Goal: Navigation & Orientation: Find specific page/section

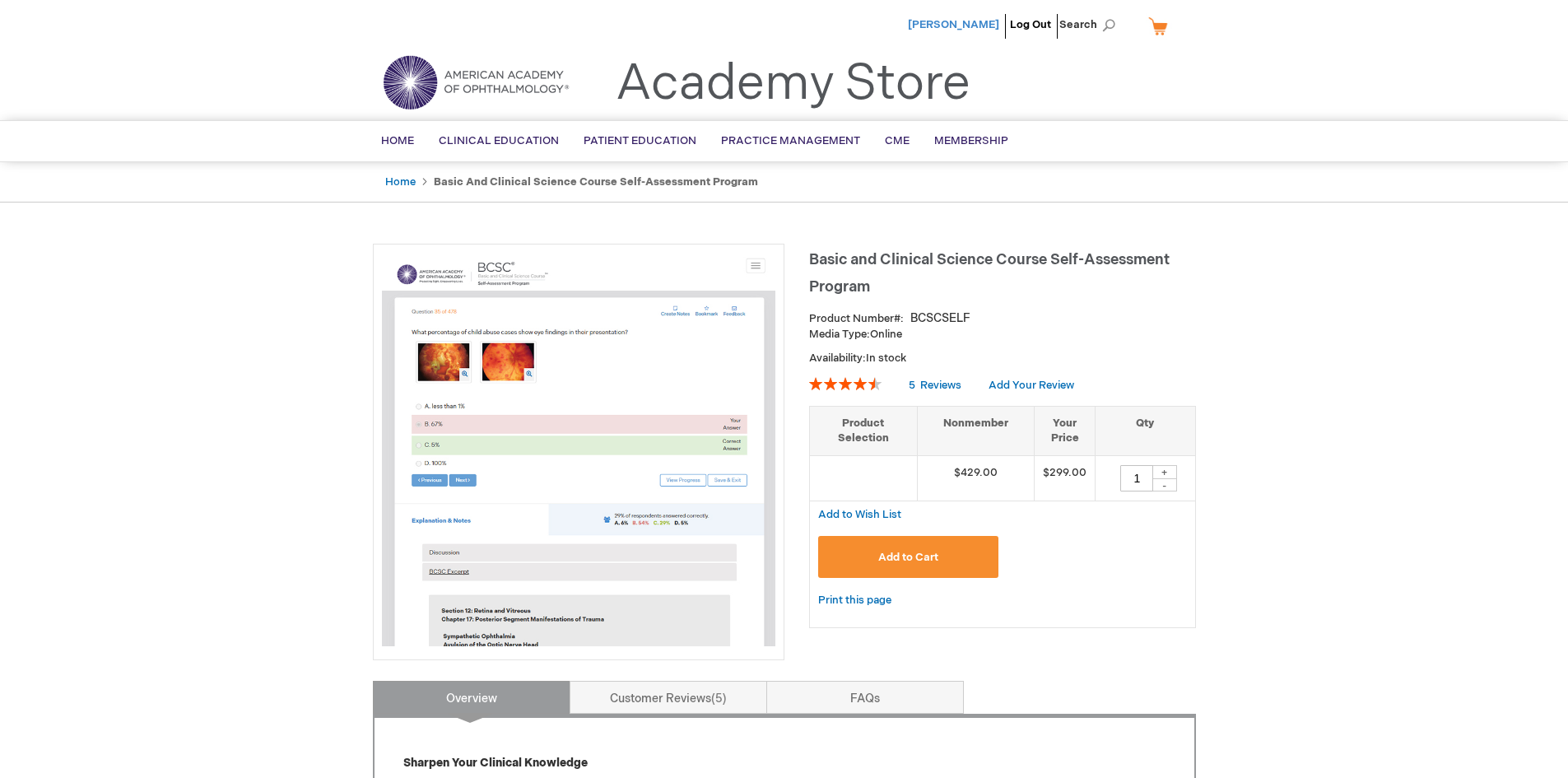
click at [979, 21] on span "[PERSON_NAME]" at bounding box center [954, 24] width 91 height 13
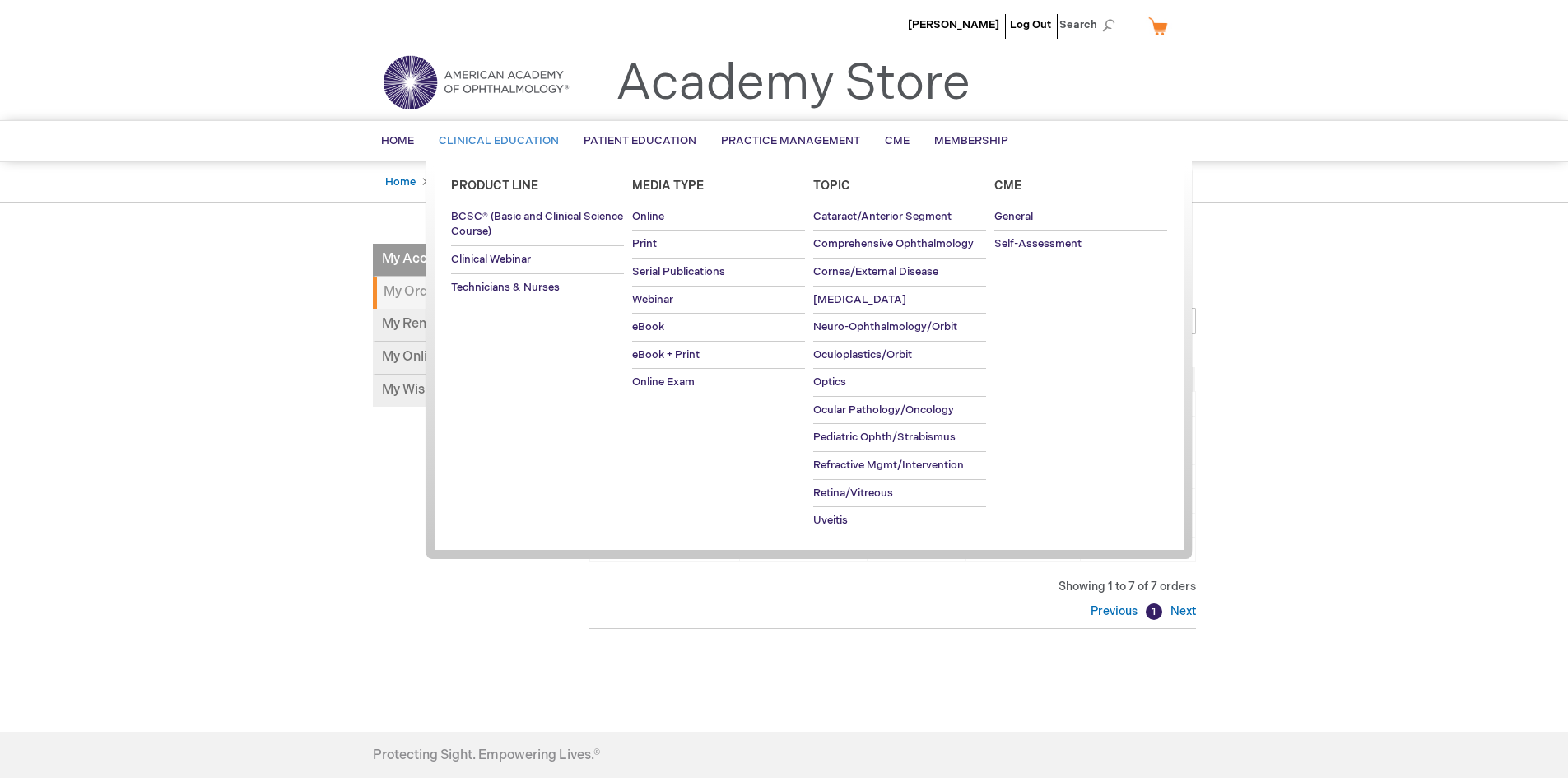
click at [468, 143] on span "Clinical Education" at bounding box center [499, 140] width 120 height 13
click at [463, 222] on span "BCSC® (Basic and Clinical Science Course)" at bounding box center [537, 224] width 172 height 29
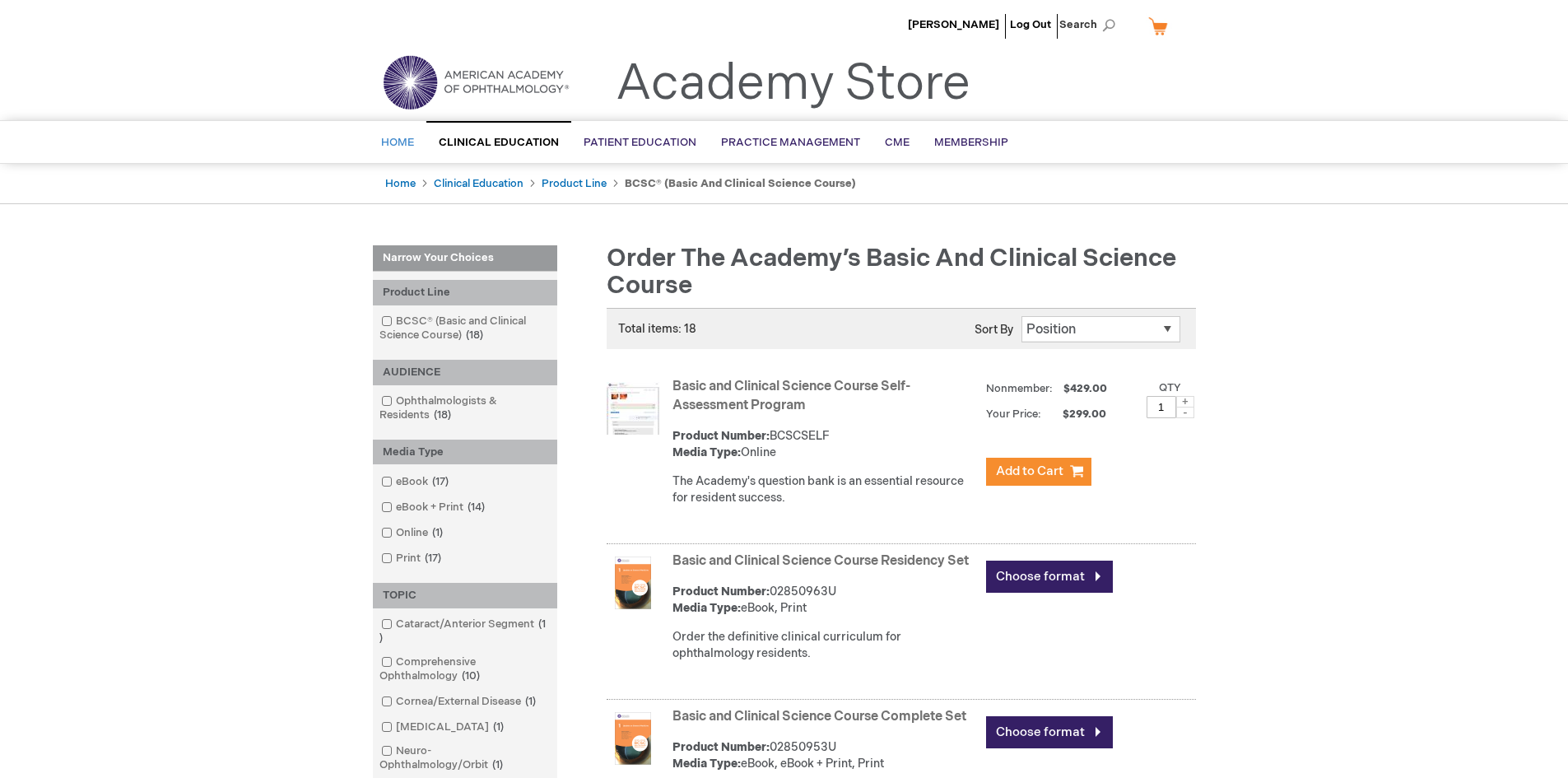
click at [391, 150] on link "Home" at bounding box center [397, 143] width 58 height 40
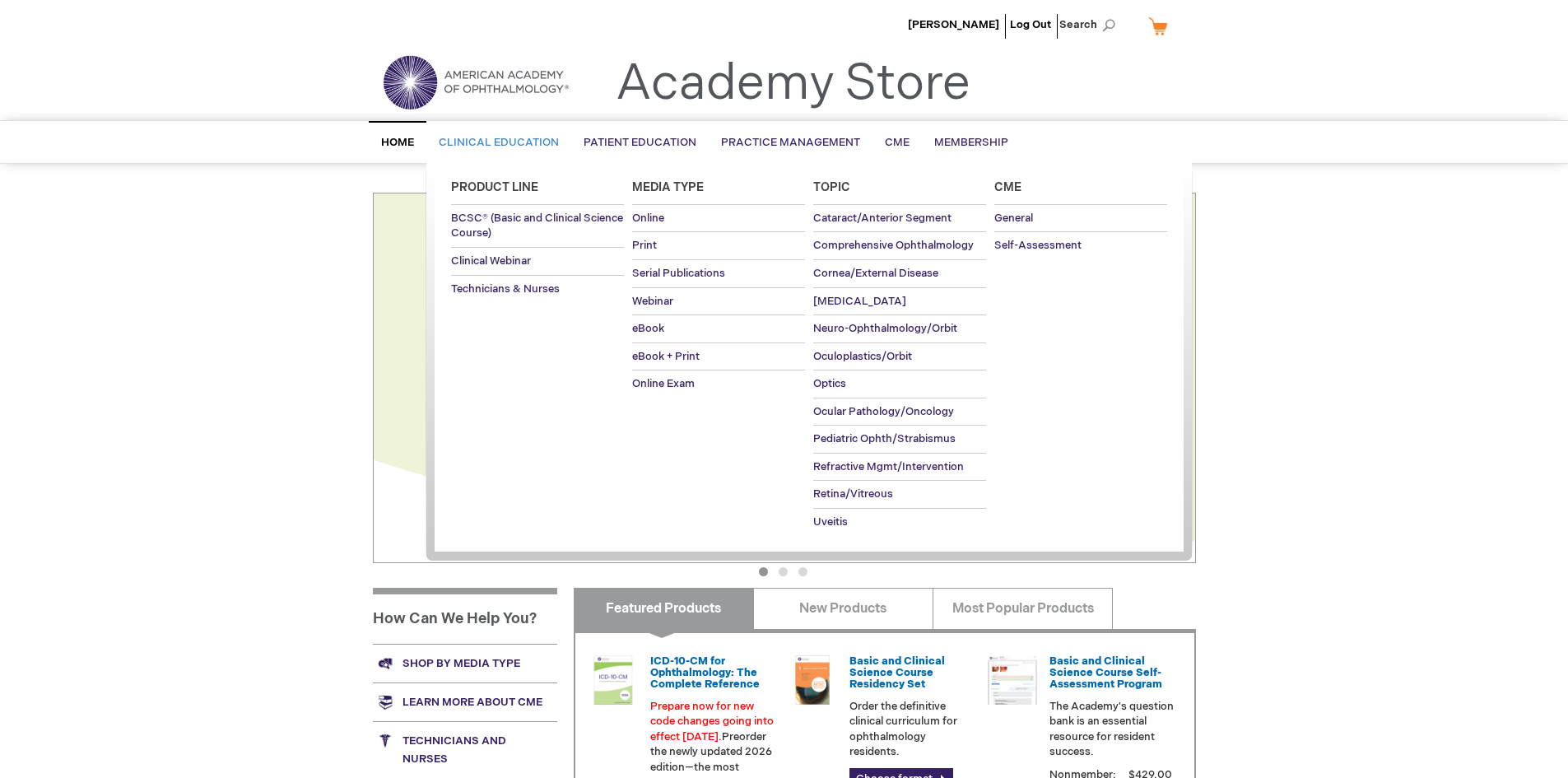
click at [491, 151] on link "Clinical Education" at bounding box center [498, 143] width 145 height 40
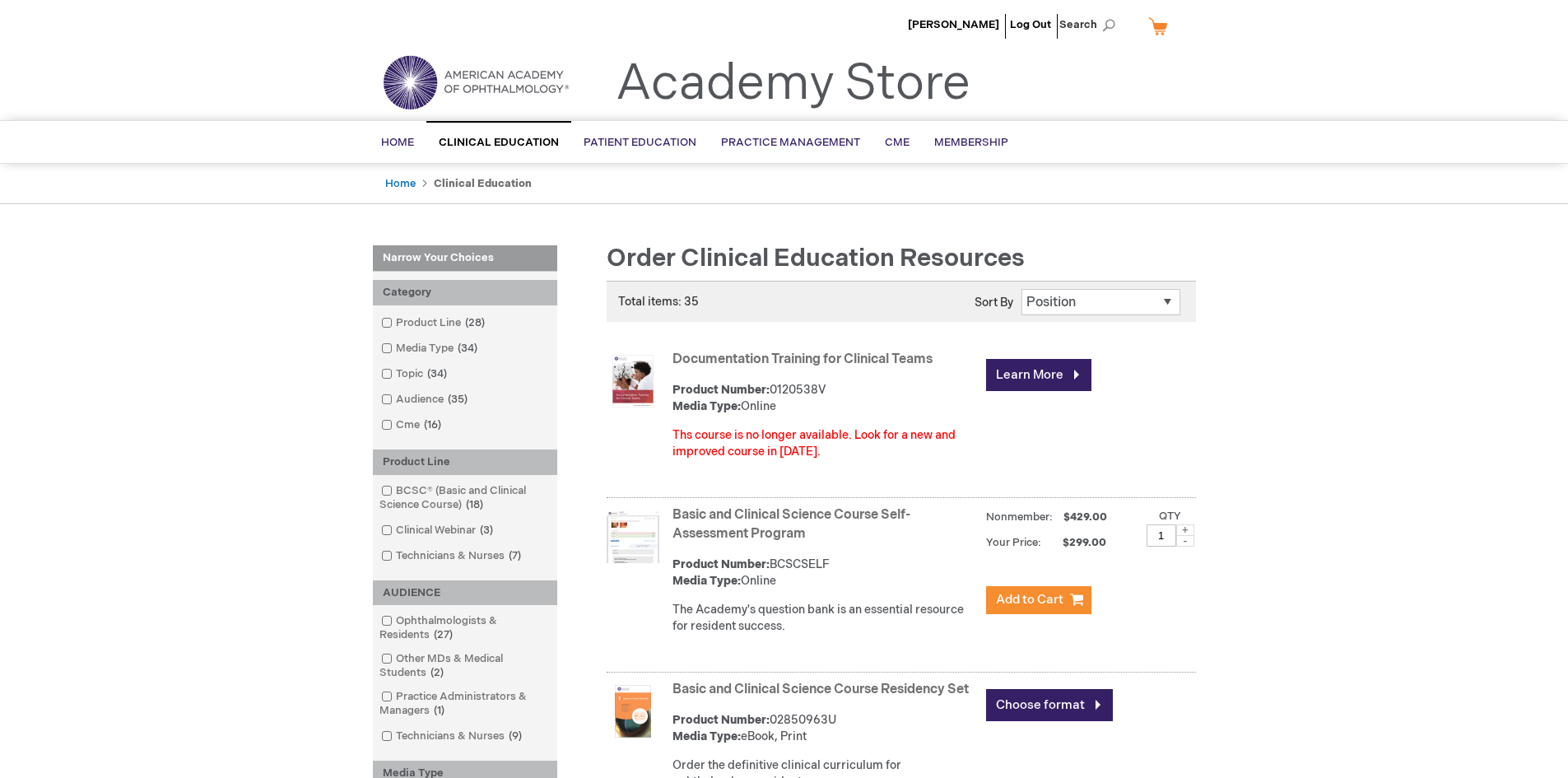
click at [1366, 74] on header "[PERSON_NAME] Log Out Search My Cart CLOSE RECENTLY ADDED ITEM(S) Close There a…" at bounding box center [784, 60] width 1568 height 120
click at [1157, 29] on link "My Cart" at bounding box center [1165, 26] width 40 height 29
click at [944, 17] on li "[PERSON_NAME]" at bounding box center [954, 24] width 100 height 49
click at [946, 28] on span "[PERSON_NAME]" at bounding box center [954, 24] width 91 height 13
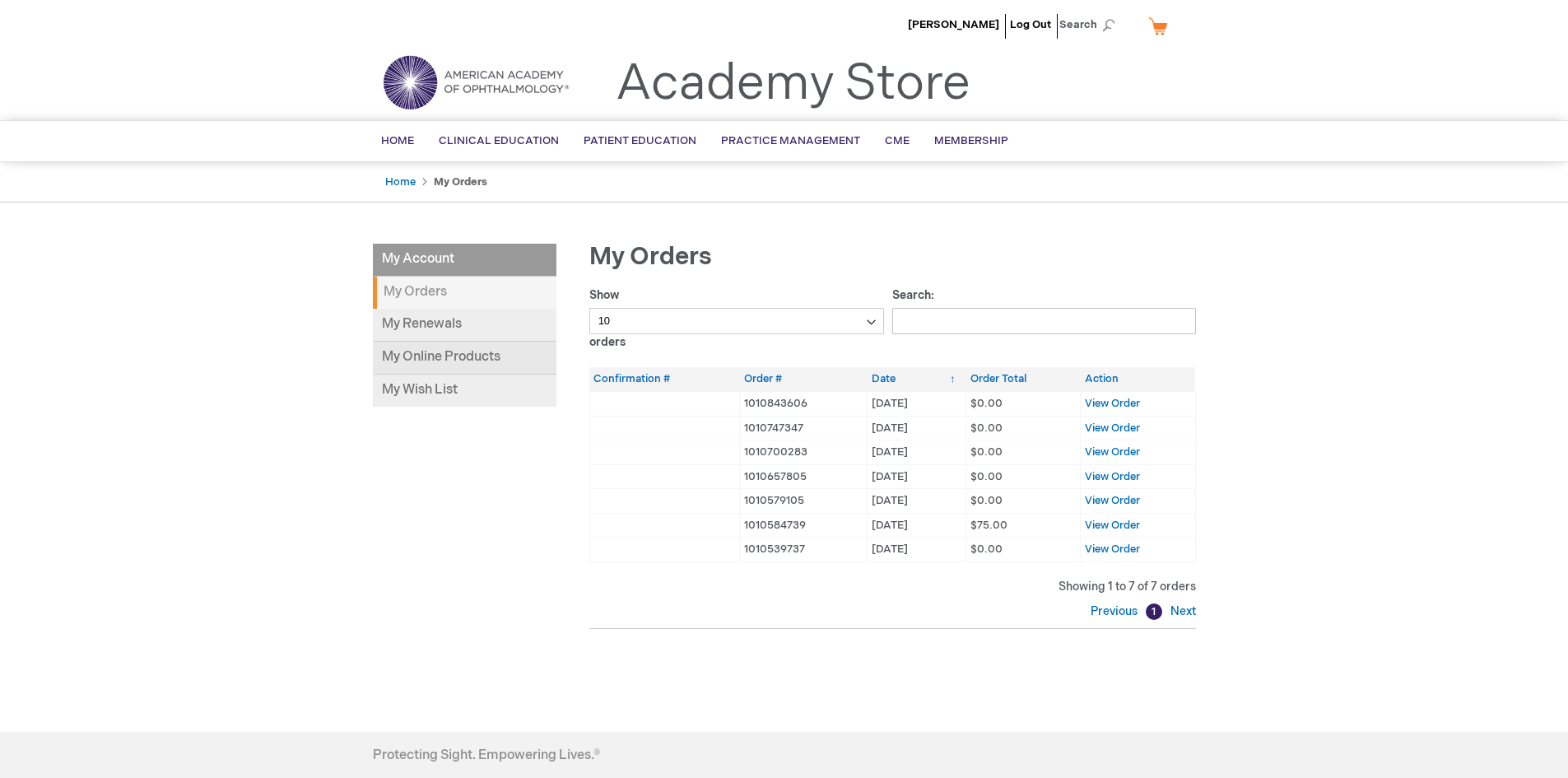
click at [464, 358] on link "My Online Products" at bounding box center [465, 358] width 184 height 33
